Goal: Task Accomplishment & Management: Manage account settings

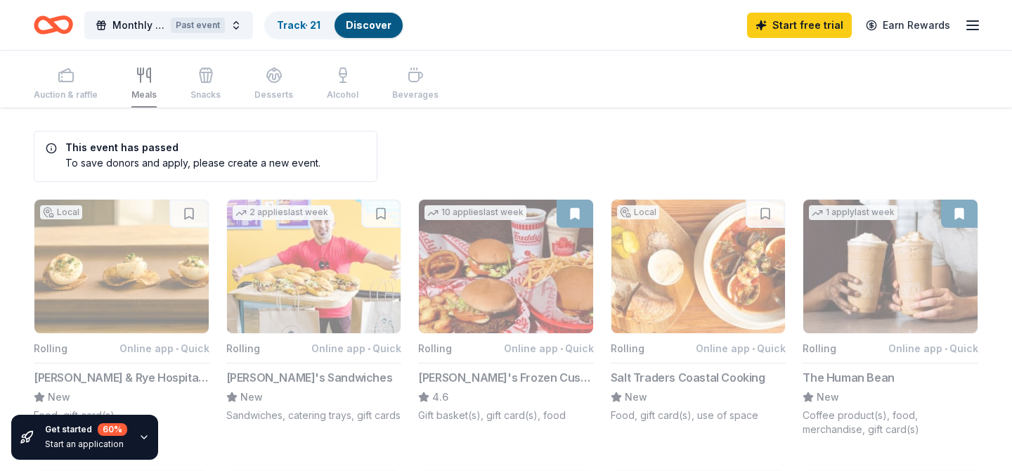
click at [965, 30] on icon "button" at bounding box center [973, 25] width 17 height 17
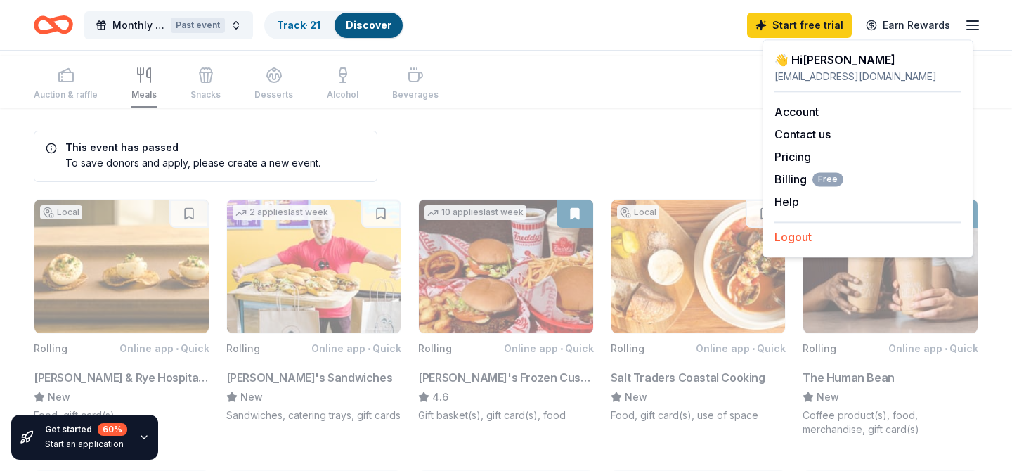
click at [809, 245] on button "Logout" at bounding box center [793, 237] width 37 height 17
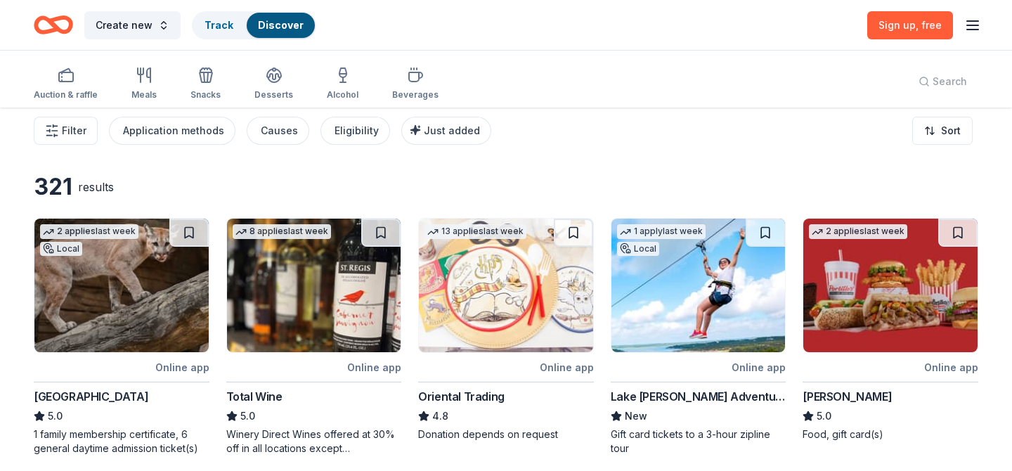
click at [976, 22] on div "Create new Track Discover Sign up , free" at bounding box center [506, 25] width 1012 height 50
click at [967, 25] on line "button" at bounding box center [972, 25] width 11 height 0
click at [807, 148] on button "Log in" at bounding box center [791, 139] width 32 height 17
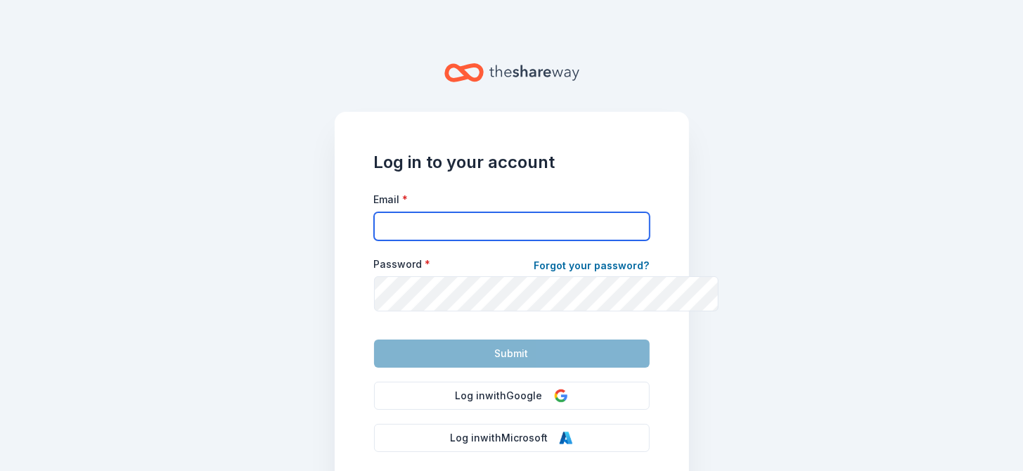
type input "[EMAIL_ADDRESS][DOMAIN_NAME]"
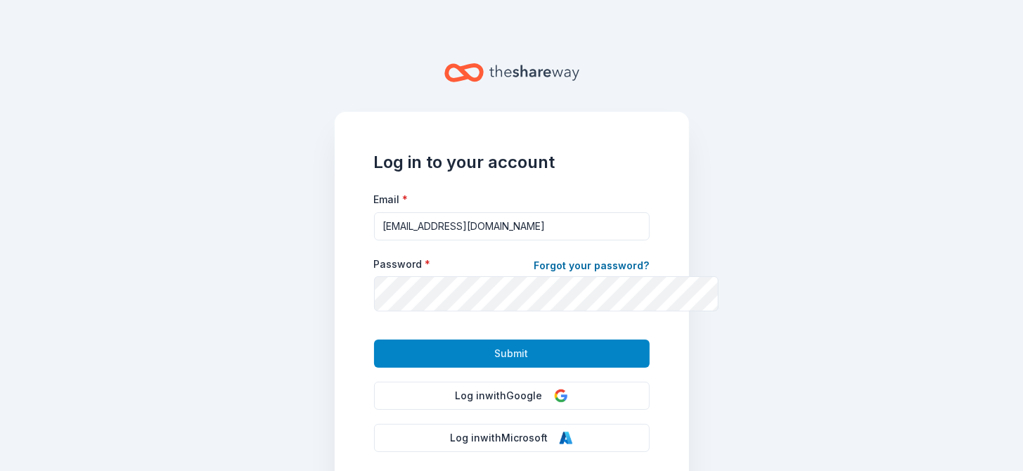
click at [405, 368] on button "Submit" at bounding box center [512, 354] width 276 height 28
click at [464, 368] on button "Submit" at bounding box center [512, 354] width 276 height 28
click at [539, 368] on button "Submit" at bounding box center [512, 354] width 276 height 28
click at [515, 362] on span "Submit" at bounding box center [512, 353] width 34 height 17
click at [545, 368] on button "Submit" at bounding box center [512, 354] width 276 height 28
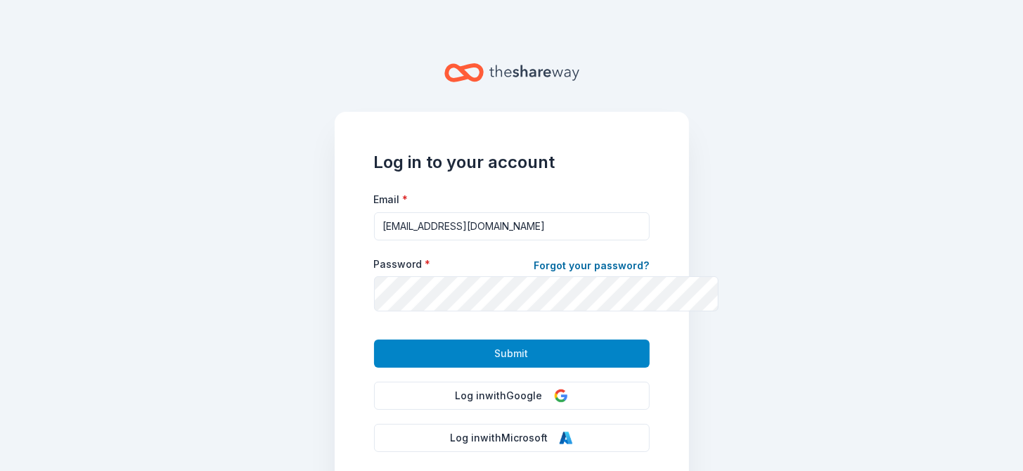
click at [541, 368] on button "Submit" at bounding box center [512, 354] width 276 height 28
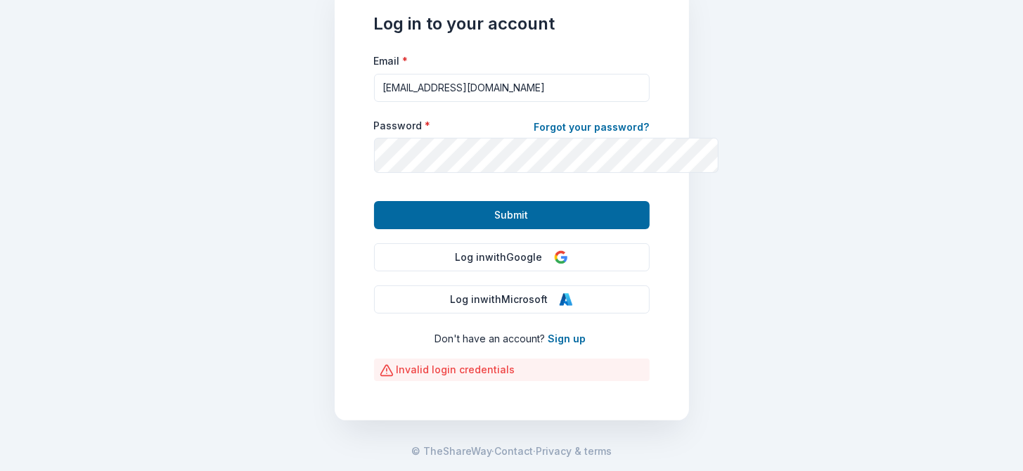
scroll to position [202, 0]
click at [501, 271] on button "Log in with Google" at bounding box center [512, 257] width 276 height 28
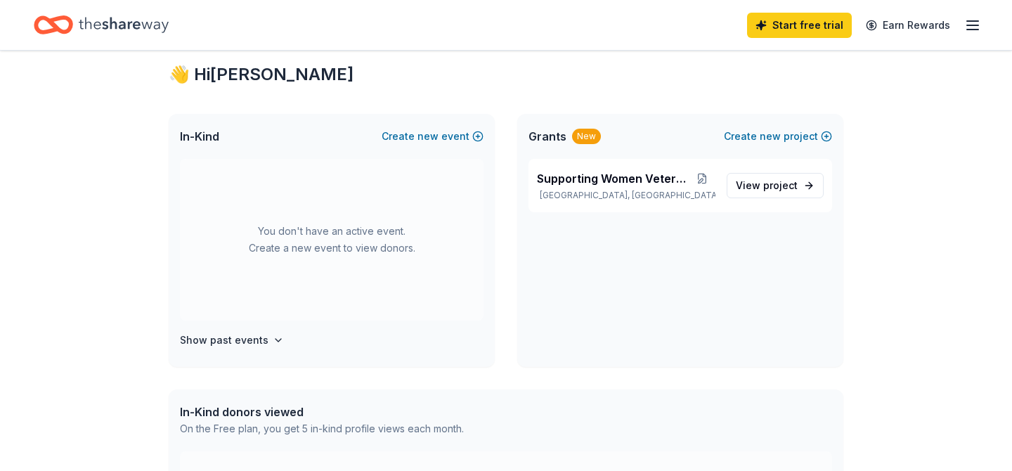
scroll to position [240, 0]
